Goal: Task Accomplishment & Management: Manage account settings

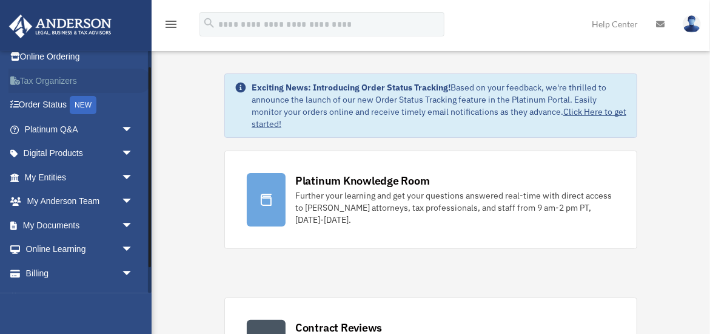
scroll to position [51, 0]
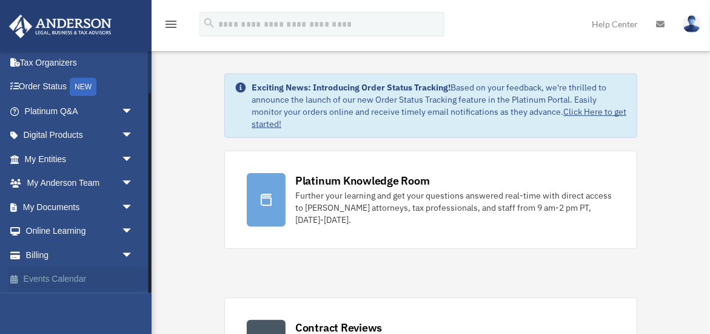
click at [47, 276] on link "Events Calendar" at bounding box center [79, 279] width 143 height 24
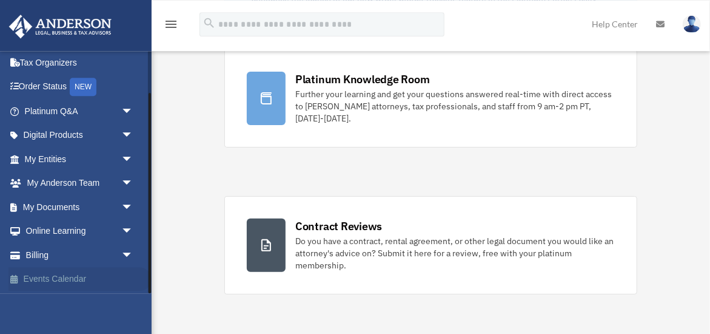
scroll to position [126, 0]
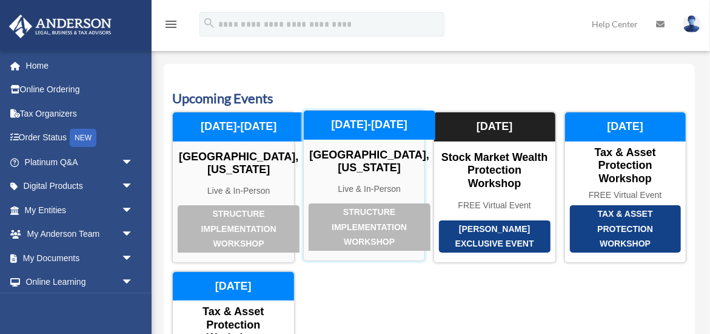
click at [368, 215] on div "Structure Implementation Workshop" at bounding box center [370, 226] width 122 height 47
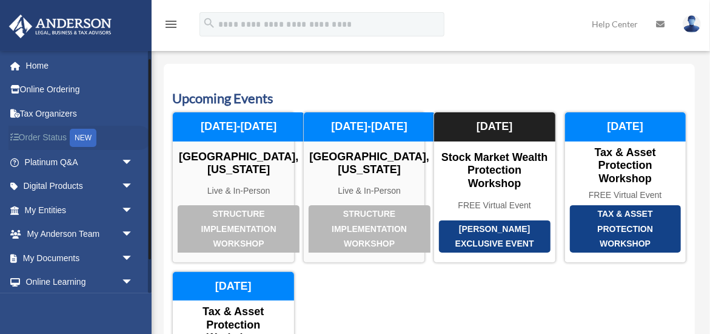
scroll to position [51, 0]
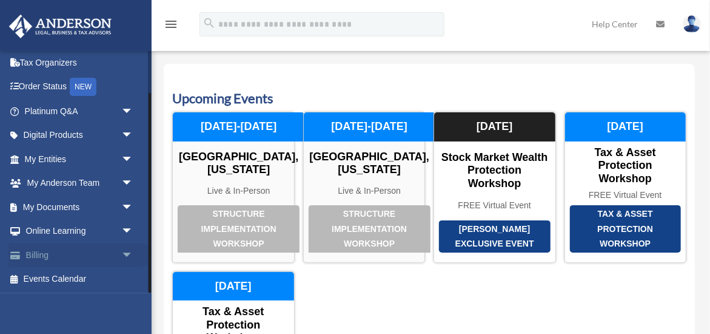
click at [41, 255] on link "Billing arrow_drop_down" at bounding box center [79, 255] width 143 height 24
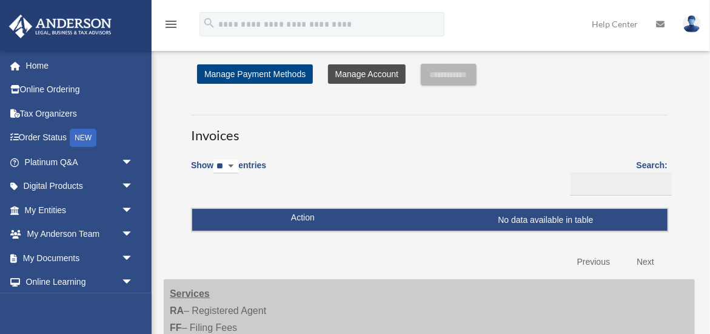
click at [366, 74] on link "Manage Account" at bounding box center [367, 73] width 78 height 19
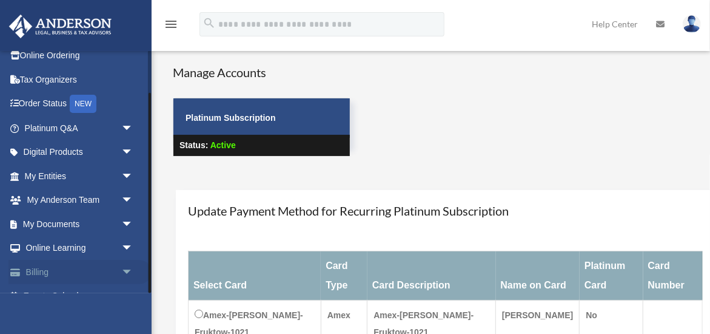
scroll to position [51, 0]
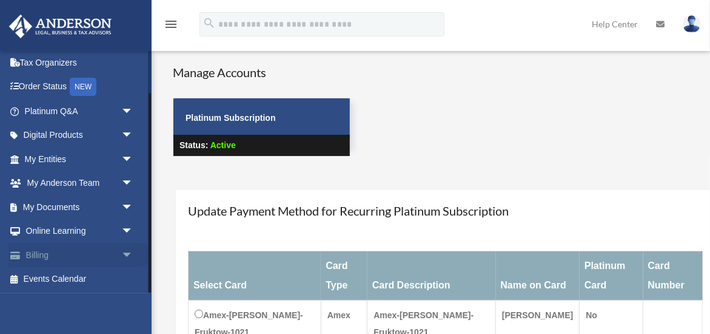
click at [126, 255] on span "arrow_drop_down" at bounding box center [133, 255] width 24 height 25
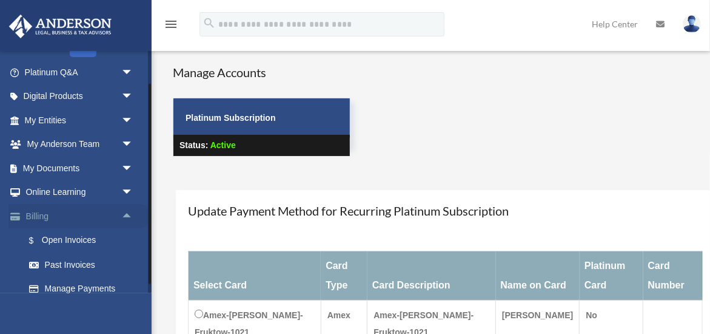
scroll to position [124, 0]
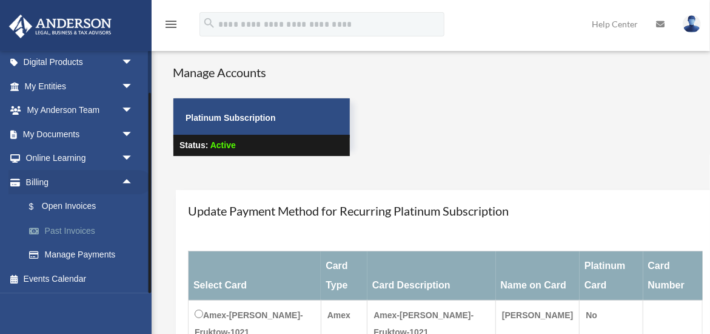
click at [69, 231] on link "Past Invoices" at bounding box center [84, 230] width 135 height 24
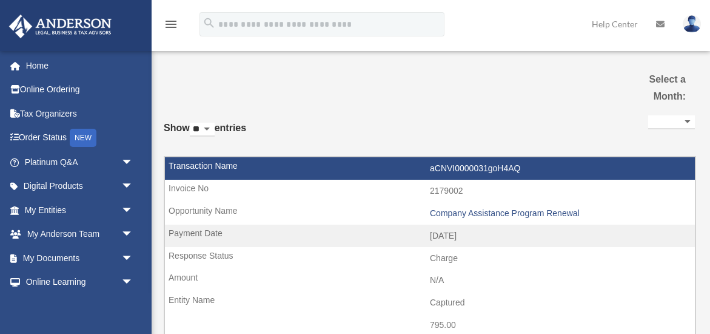
select select
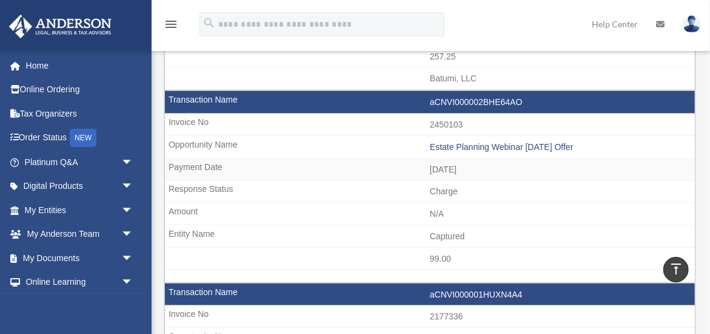
scroll to position [631, 0]
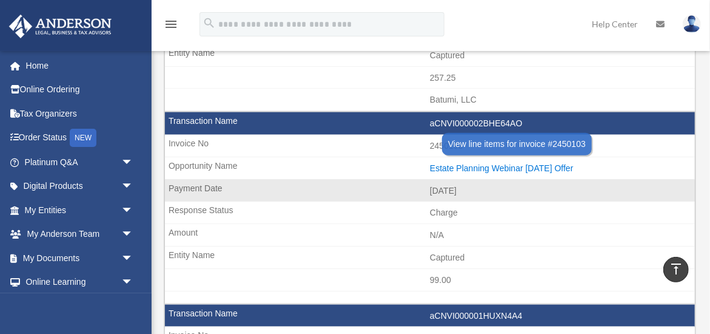
click at [487, 163] on div "Estate Planning Webinar [DATE] Offer" at bounding box center [559, 168] width 259 height 10
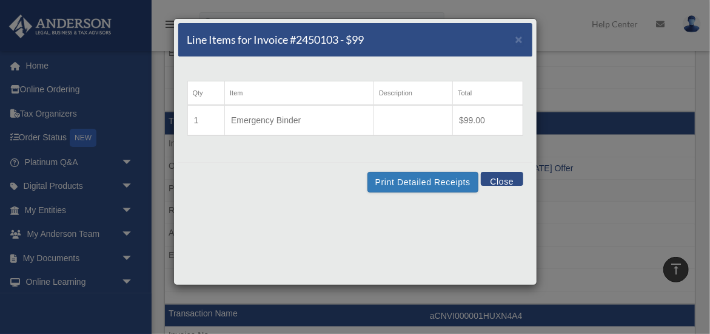
click at [507, 176] on button "Close" at bounding box center [502, 179] width 42 height 14
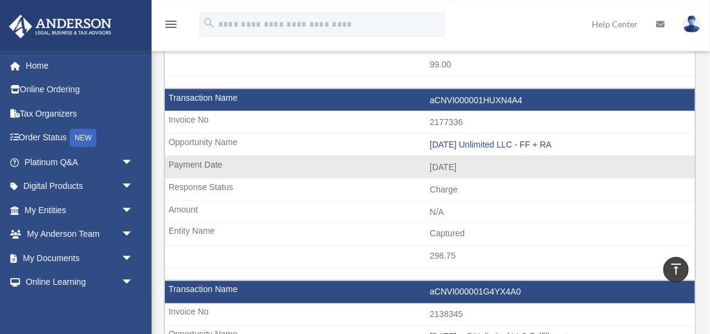
scroll to position [820, 0]
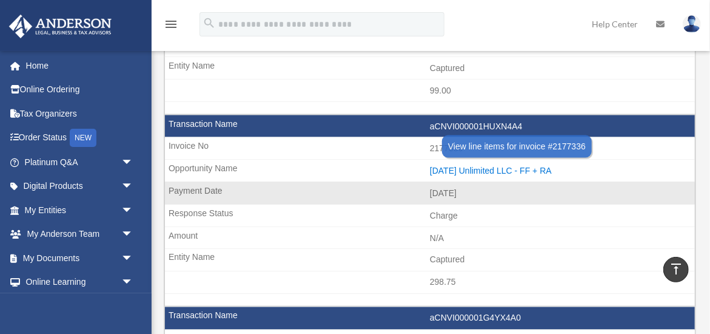
click at [498, 166] on div "[DATE] Unlimited LLC - FF + RA" at bounding box center [559, 171] width 259 height 10
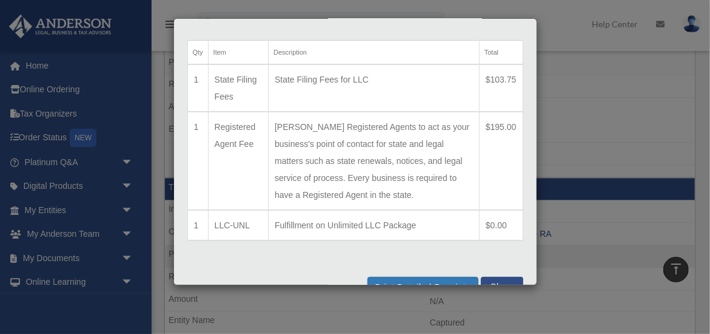
scroll to position [66, 0]
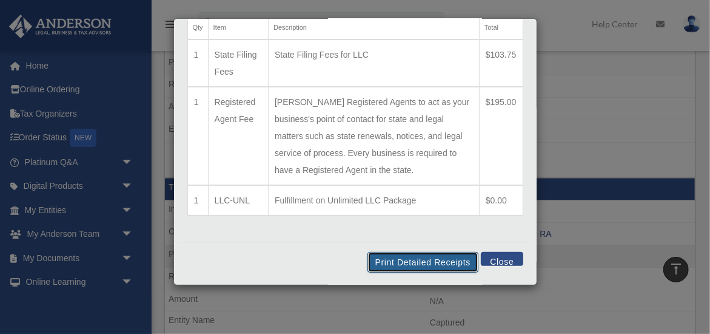
click at [431, 263] on button "Print Detailed Receipts" at bounding box center [423, 262] width 111 height 21
click at [431, 259] on button "Print Detailed Receipts" at bounding box center [423, 262] width 111 height 21
click at [498, 256] on button "Close" at bounding box center [502, 259] width 42 height 14
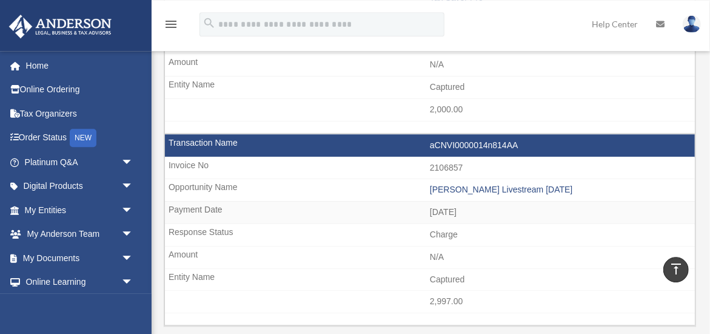
scroll to position [1325, 0]
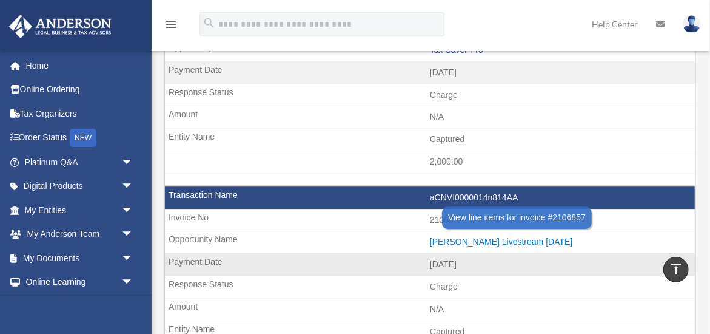
click at [485, 237] on div "[PERSON_NAME] Livestream [DATE]" at bounding box center [559, 242] width 259 height 10
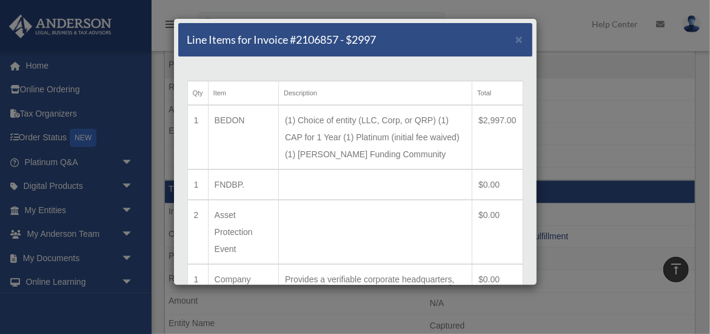
scroll to position [946, 0]
click at [517, 41] on span "×" at bounding box center [520, 39] width 8 height 14
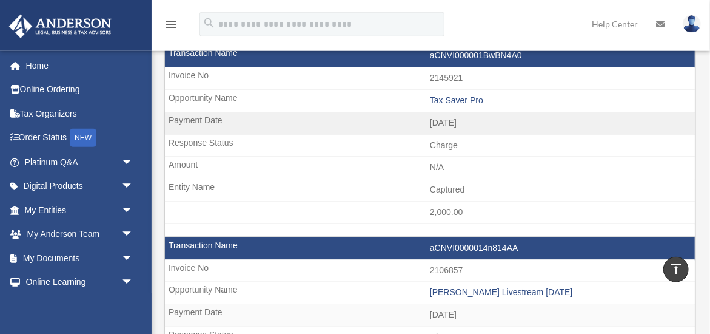
scroll to position [1261, 0]
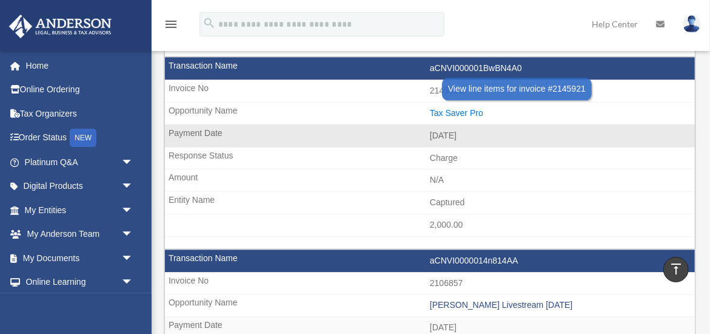
click at [462, 108] on div "Tax Saver Pro" at bounding box center [559, 113] width 259 height 10
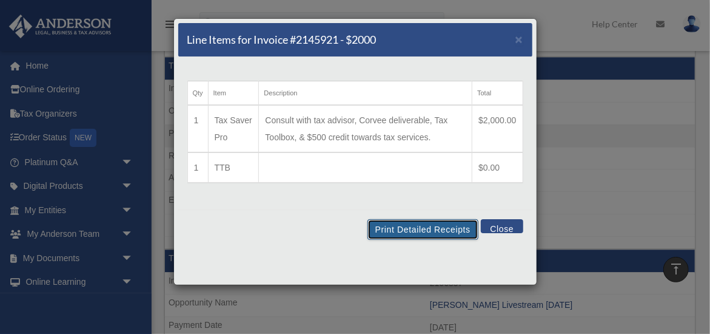
click at [420, 226] on button "Print Detailed Receipts" at bounding box center [423, 229] width 111 height 21
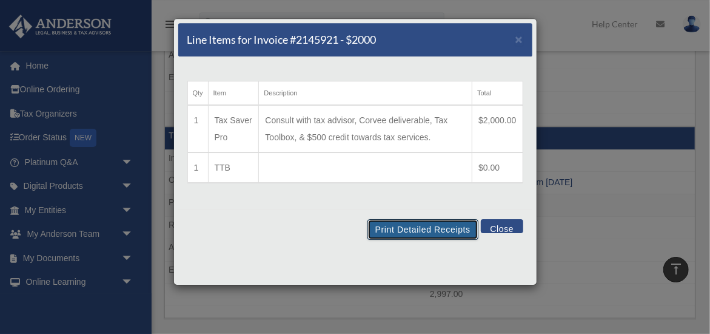
scroll to position [1388, 0]
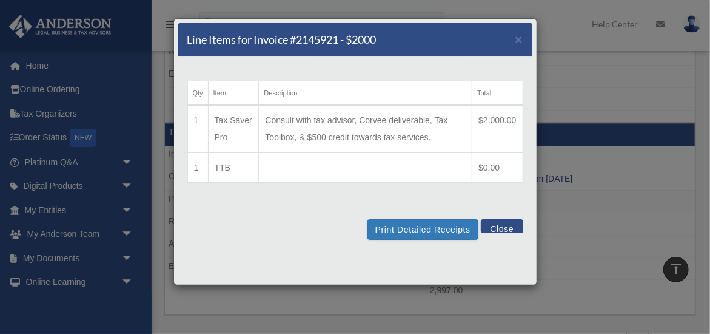
click at [514, 38] on div "Line Items for Invoice #2145921 - $2000 ×" at bounding box center [355, 40] width 354 height 34
click at [518, 37] on span "×" at bounding box center [520, 39] width 8 height 14
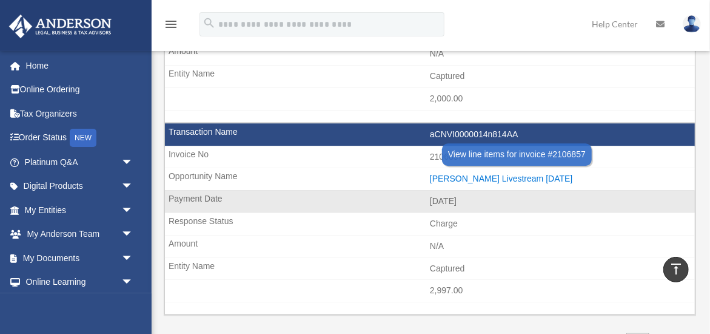
click at [493, 173] on div "[PERSON_NAME] Livestream [DATE]" at bounding box center [559, 178] width 259 height 10
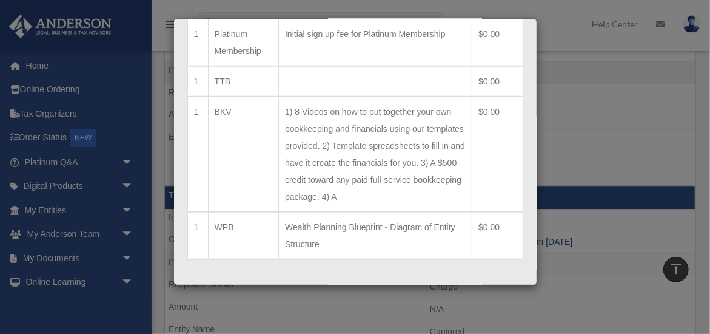
scroll to position [524, 0]
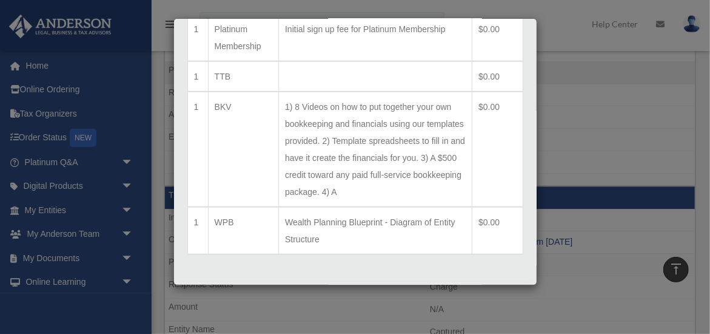
click at [438, 291] on button "Print Detailed Receipts" at bounding box center [423, 301] width 111 height 21
click at [510, 291] on button "Close" at bounding box center [502, 298] width 42 height 14
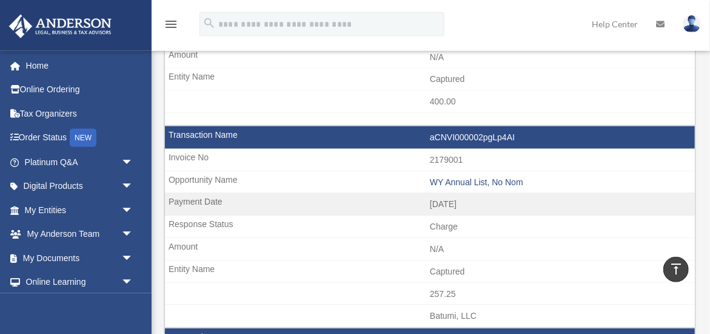
scroll to position [442, 0]
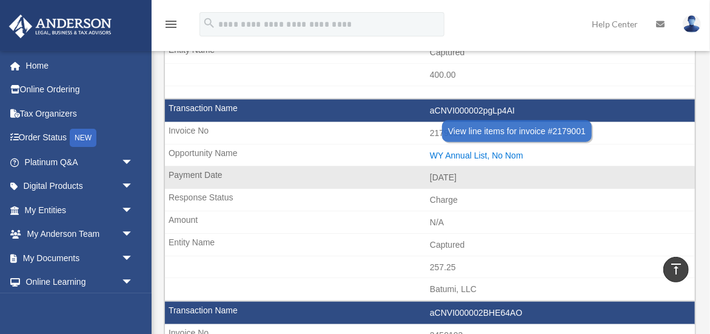
click at [484, 150] on div "WY Annual List, No Nom" at bounding box center [559, 155] width 259 height 10
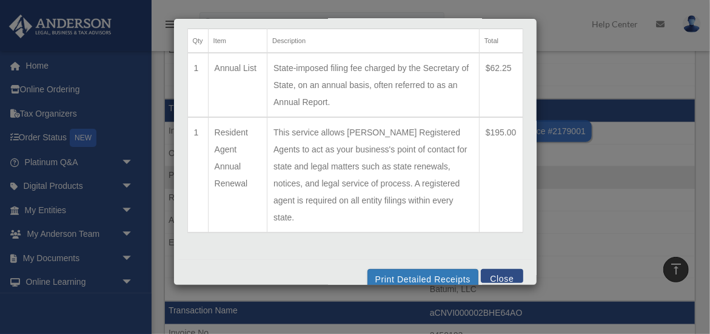
scroll to position [0, 0]
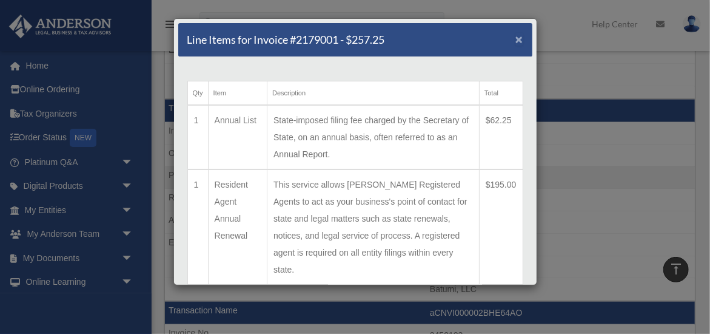
click at [519, 39] on span "×" at bounding box center [520, 39] width 8 height 14
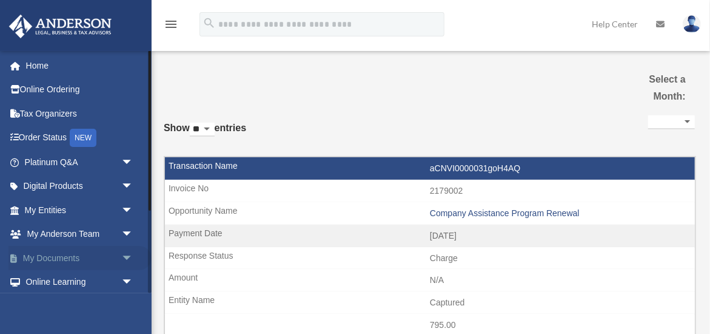
click at [125, 257] on span "arrow_drop_down" at bounding box center [133, 258] width 24 height 25
click at [52, 283] on link "Box" at bounding box center [84, 282] width 135 height 24
click at [44, 284] on link "Box" at bounding box center [84, 282] width 135 height 24
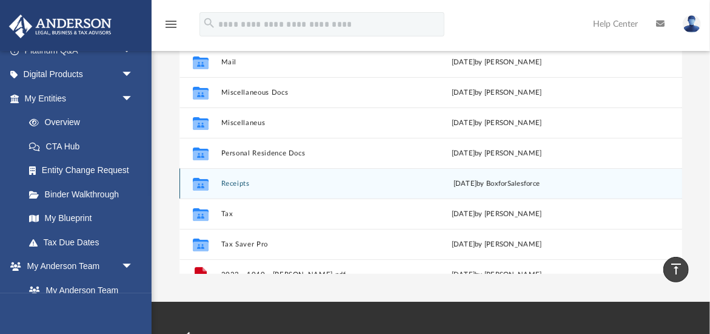
scroll to position [109, 0]
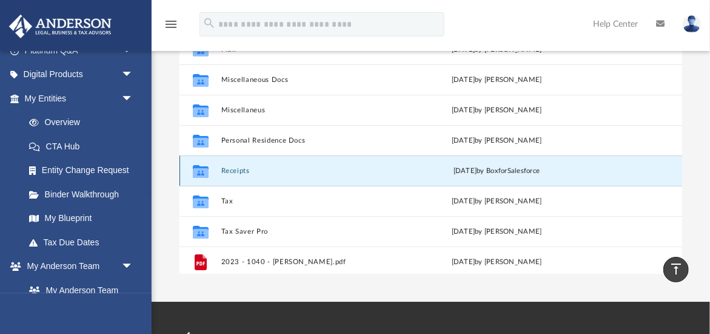
click at [230, 167] on button "Receipts" at bounding box center [311, 171] width 180 height 8
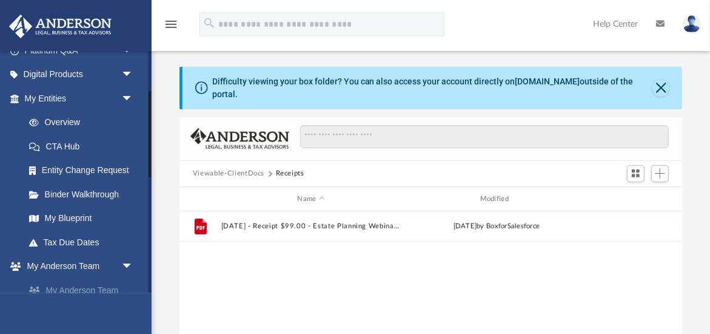
scroll to position [167, 0]
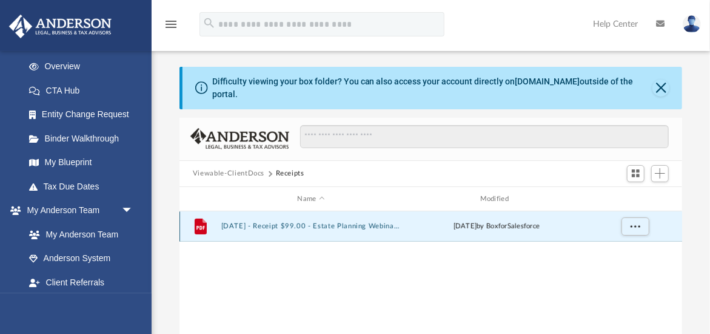
click at [336, 223] on button "2025.3.21 - Receipt $99.00 - Estate Planning Webinar 03.21.2025 Offer.pdf" at bounding box center [311, 227] width 180 height 8
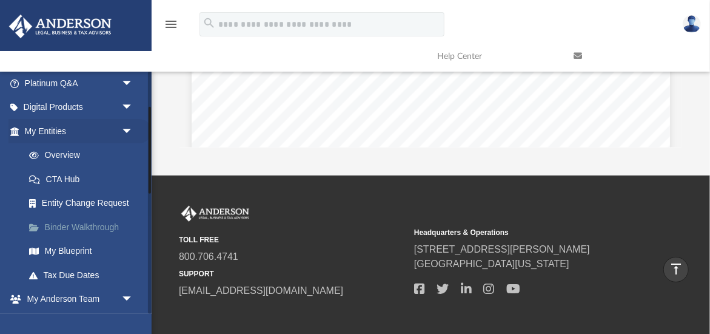
scroll to position [0, 0]
